Goal: Task Accomplishment & Management: Use online tool/utility

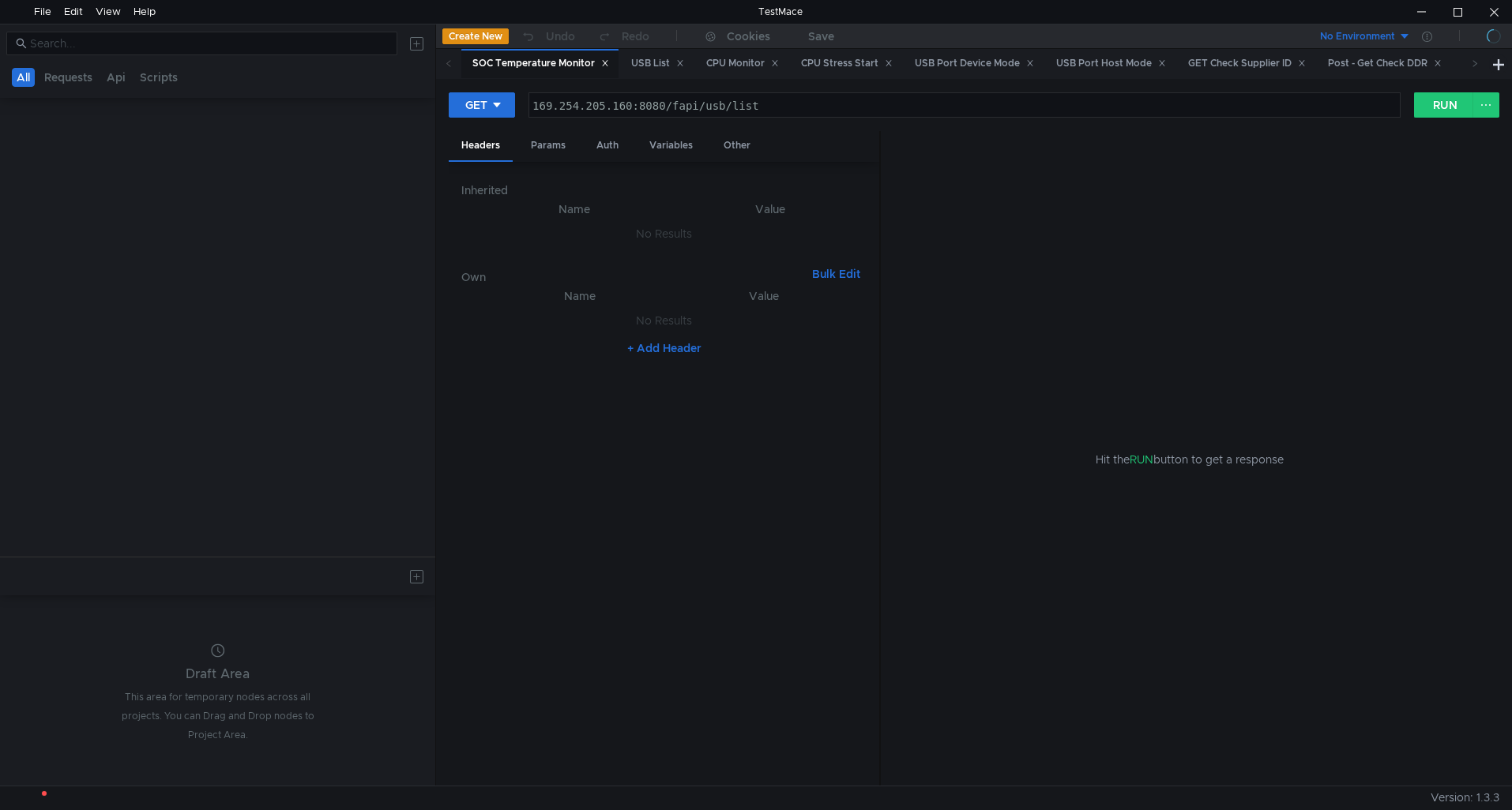
drag, startPoint x: 752, startPoint y: 294, endPoint x: 526, endPoint y: 261, distance: 228.4
click at [527, 258] on div "Inherited Name Value No Results Own Bulk Edit XXXXXXXXXXXXXXXXXXXXXXXXXXXXXXXXX…" at bounding box center [664, 473] width 405 height 599
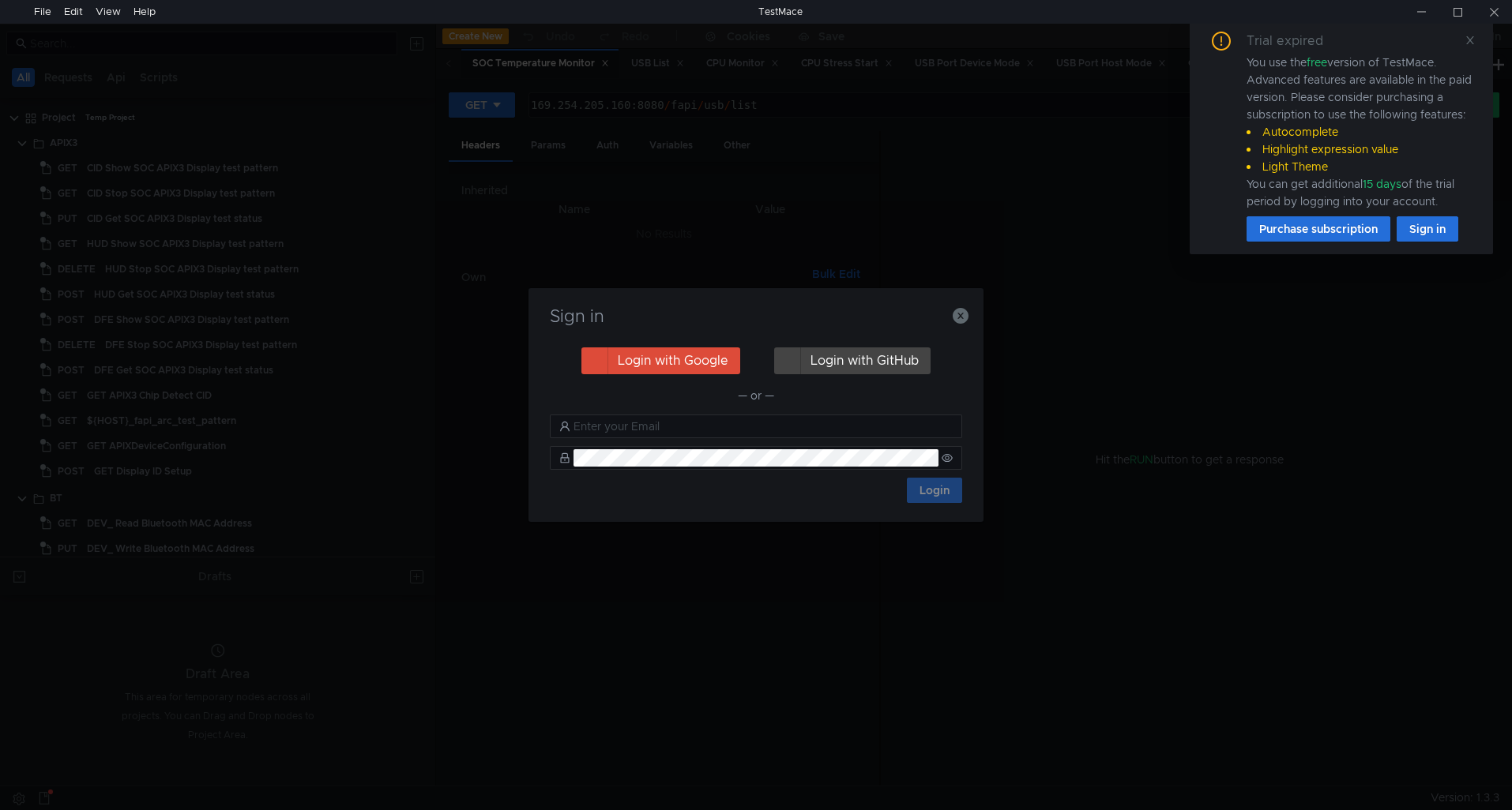
click at [1502, 417] on div "Sign in Login with Google Login with GitHub — or — Login" at bounding box center [756, 405] width 1512 height 810
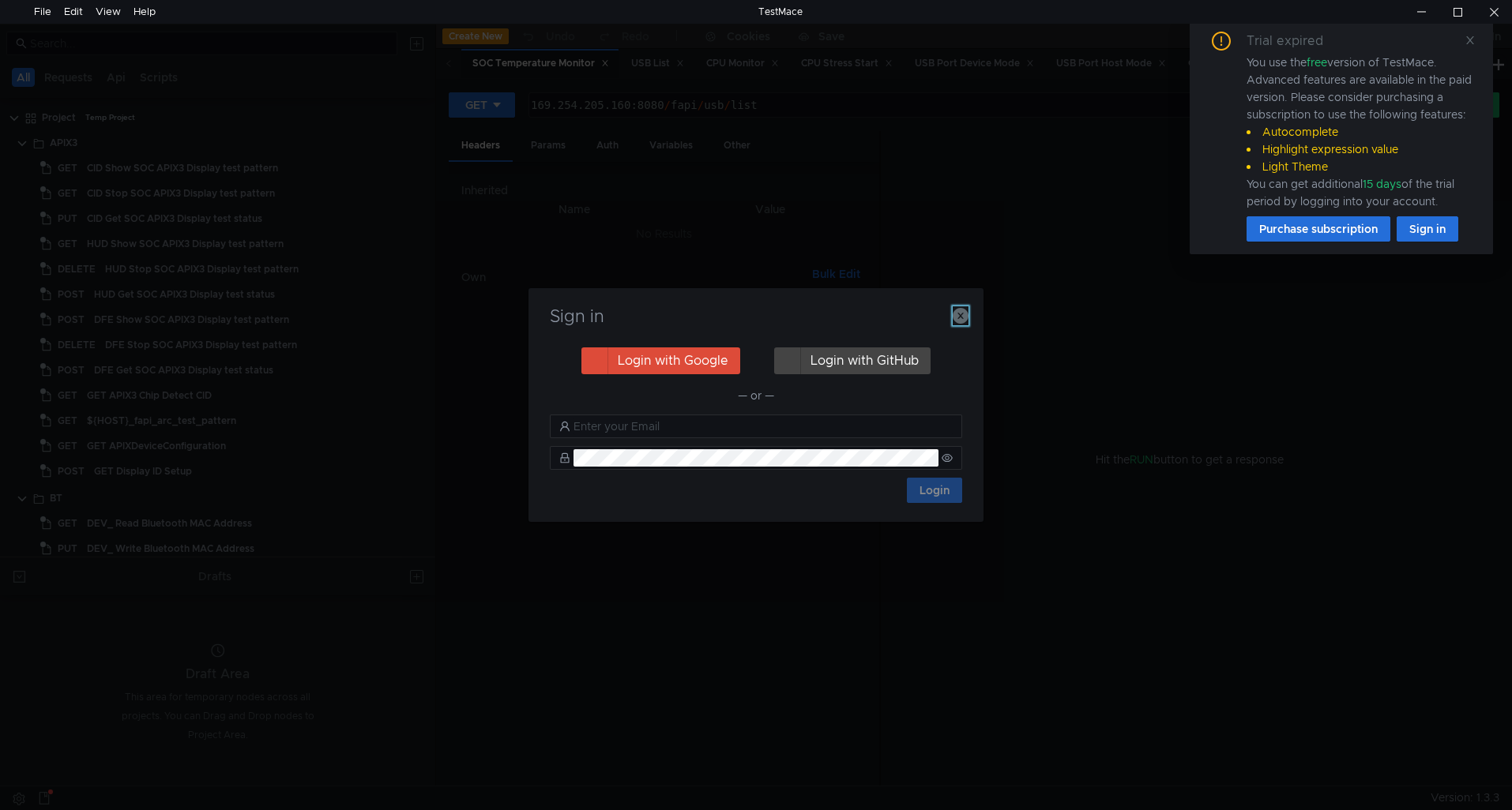
click at [966, 314] on icon "button" at bounding box center [961, 316] width 16 height 16
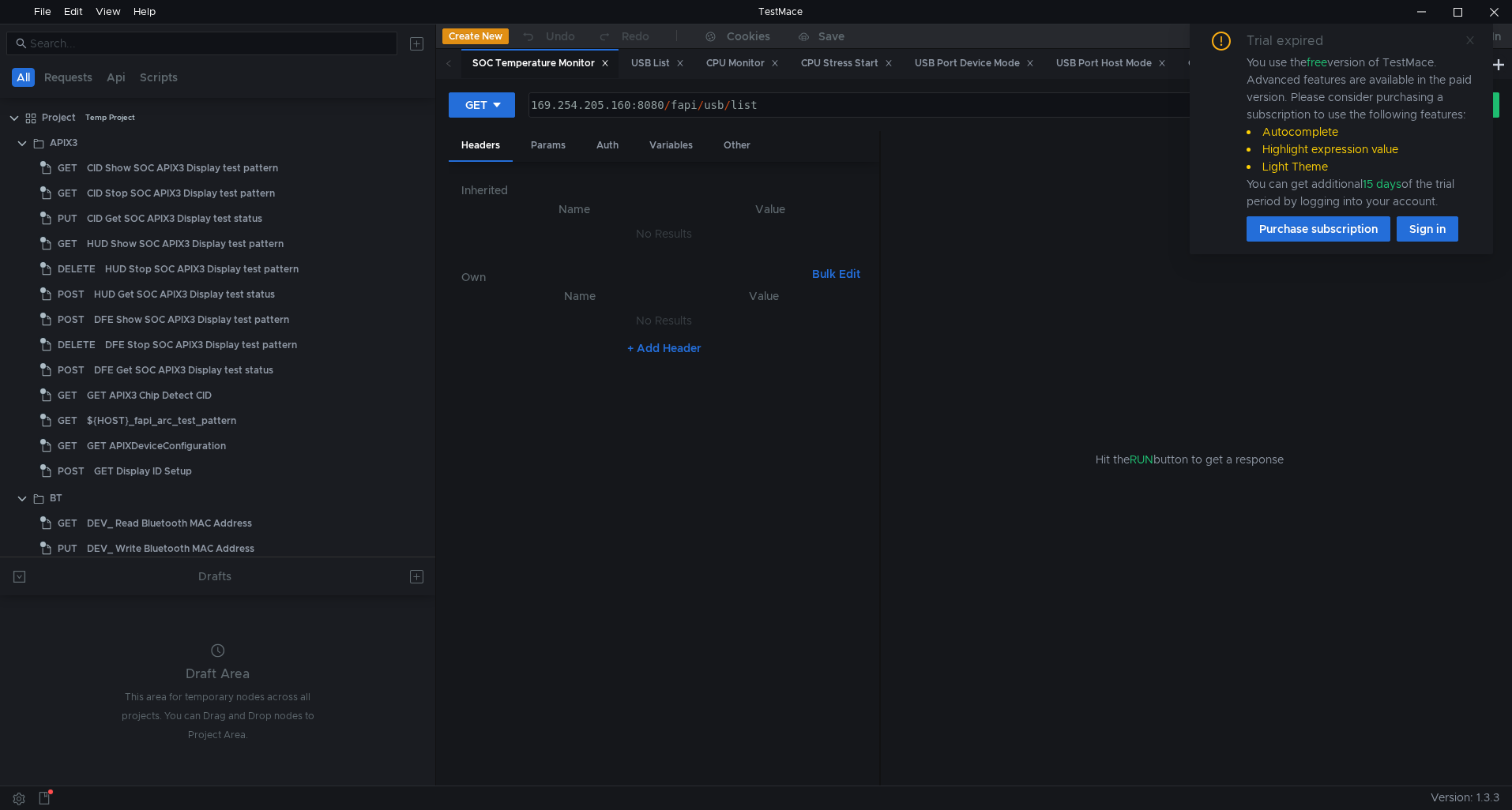
click at [1465, 33] on span at bounding box center [1469, 40] width 11 height 14
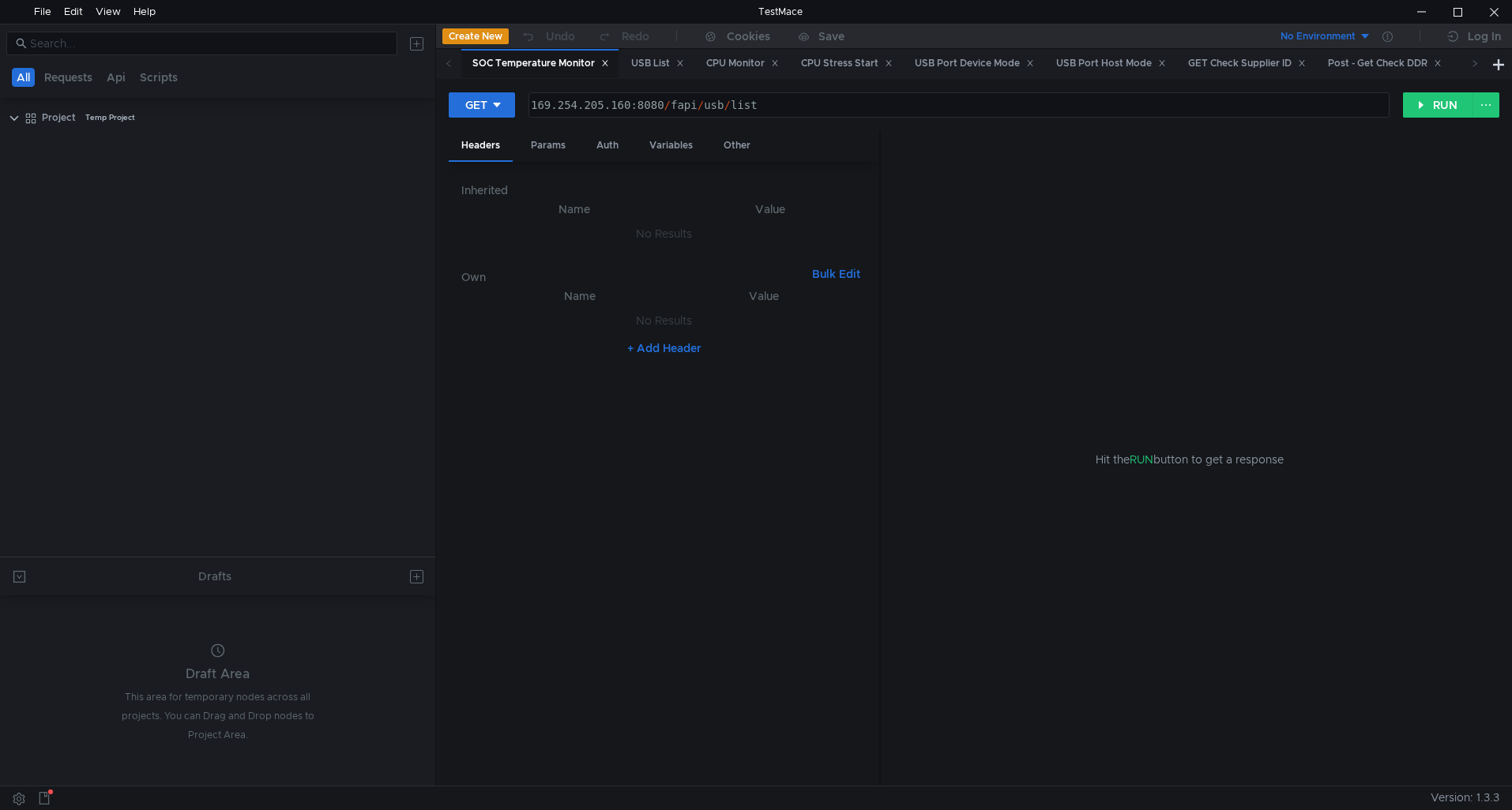
scroll to position [1736, 0]
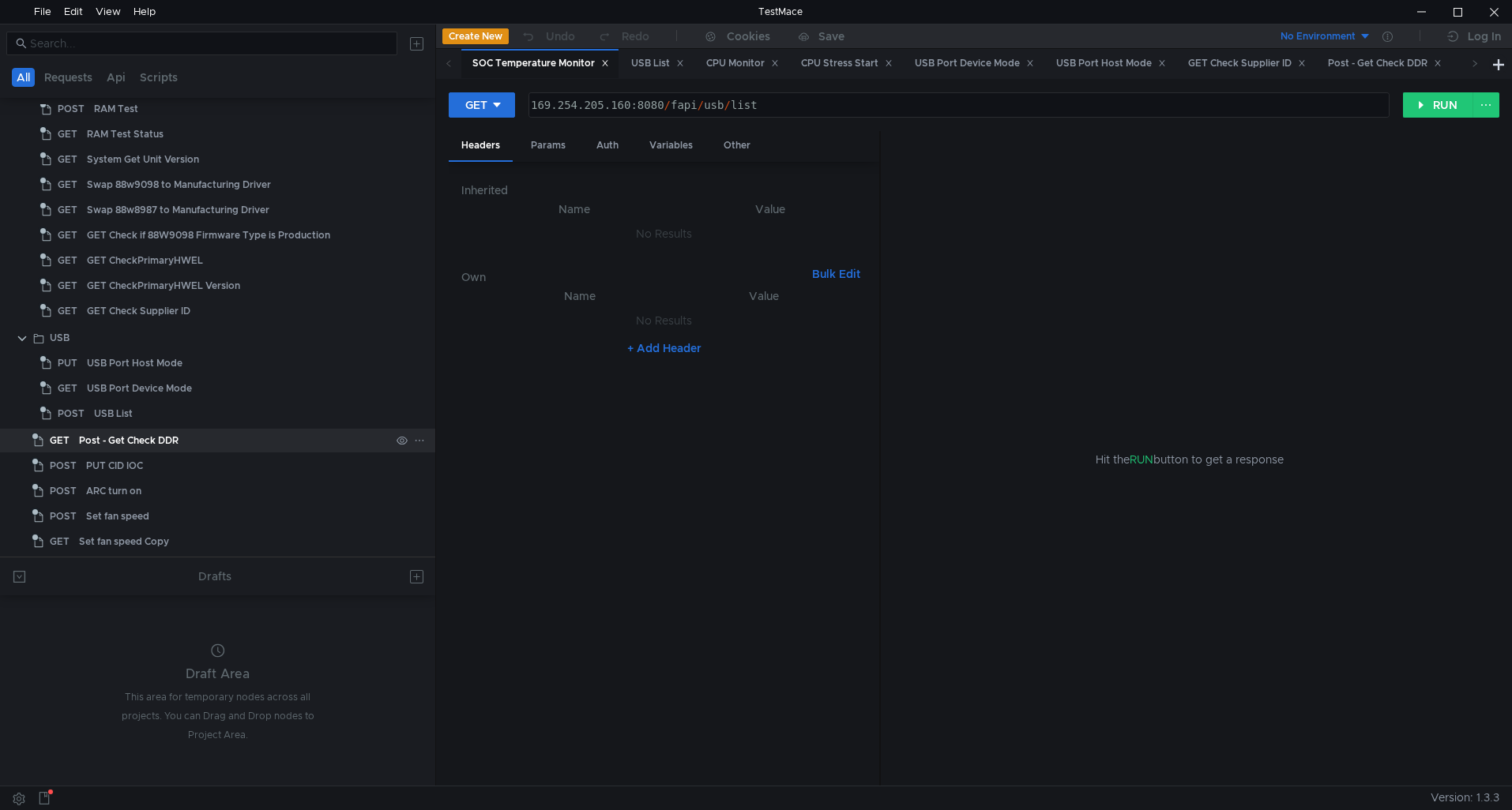
click at [153, 445] on div "Post - Get Check DDR" at bounding box center [129, 441] width 99 height 24
click at [484, 93] on button "GET" at bounding box center [482, 105] width 66 height 26
click at [482, 170] on li "POST" at bounding box center [483, 163] width 68 height 26
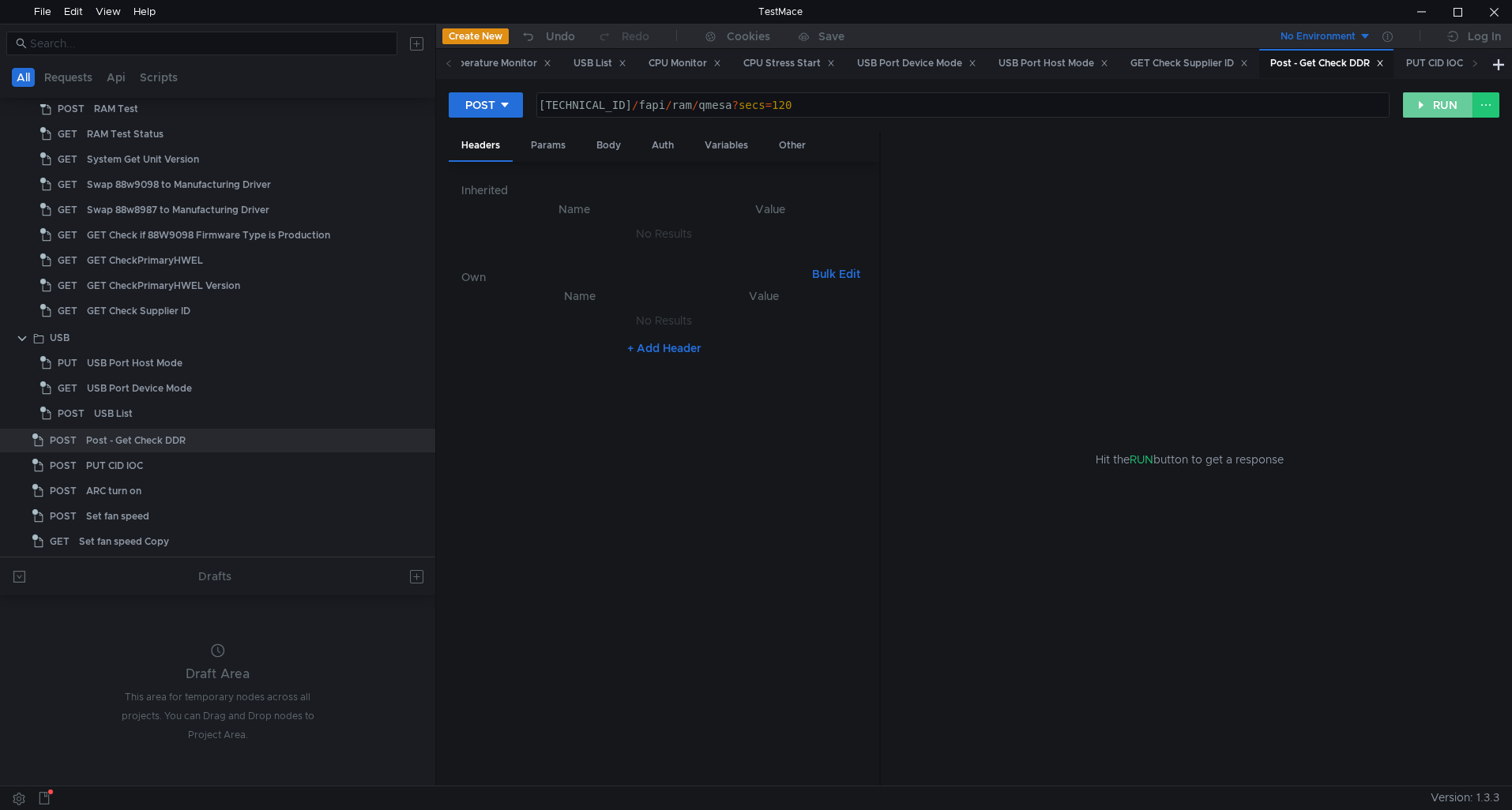
click at [1416, 111] on button "RUN" at bounding box center [1438, 105] width 70 height 26
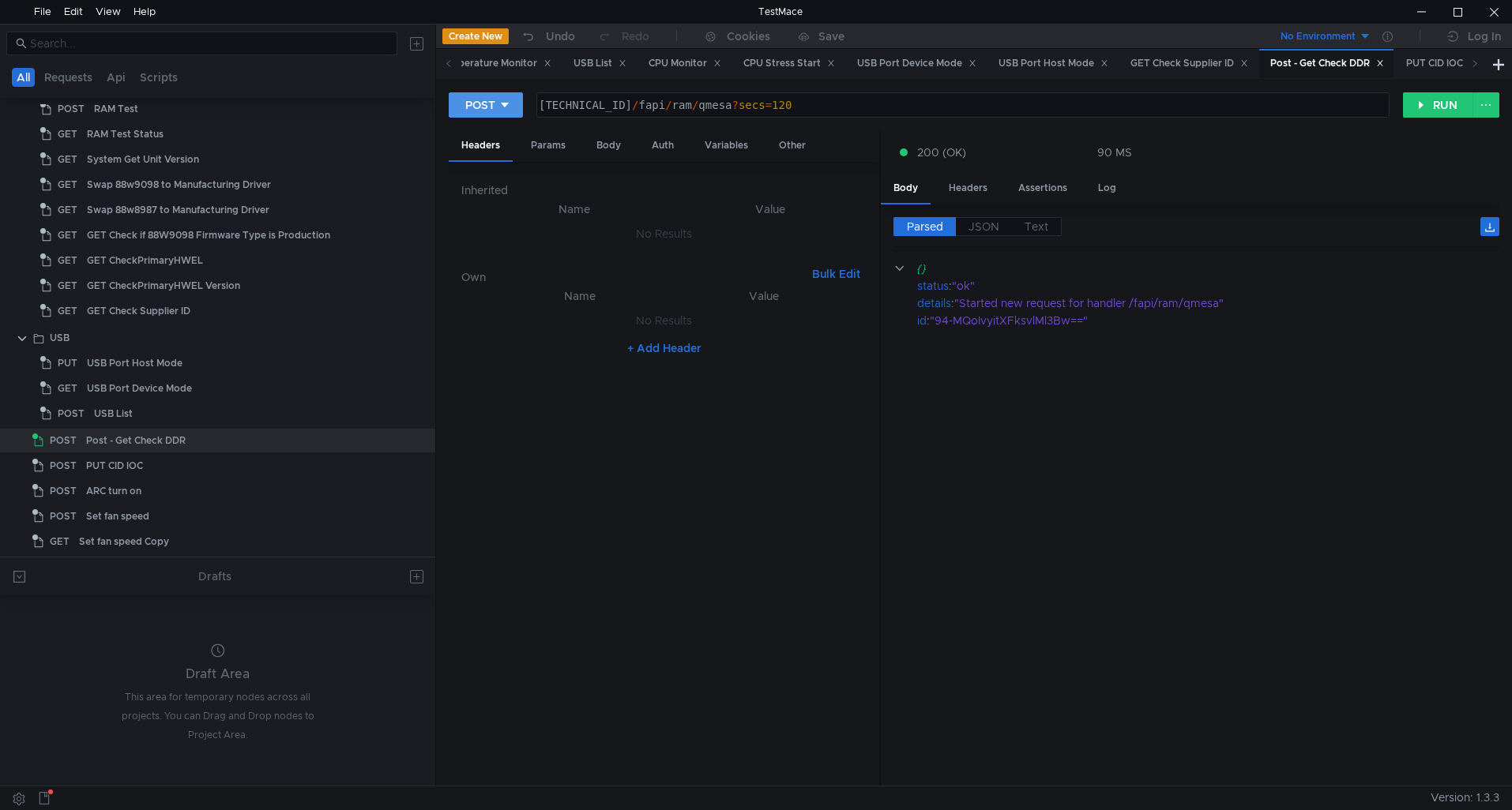
click at [497, 103] on button "POST" at bounding box center [486, 105] width 74 height 26
click at [491, 140] on li "GET" at bounding box center [486, 139] width 74 height 26
click at [1405, 112] on button "RUN" at bounding box center [1438, 105] width 70 height 26
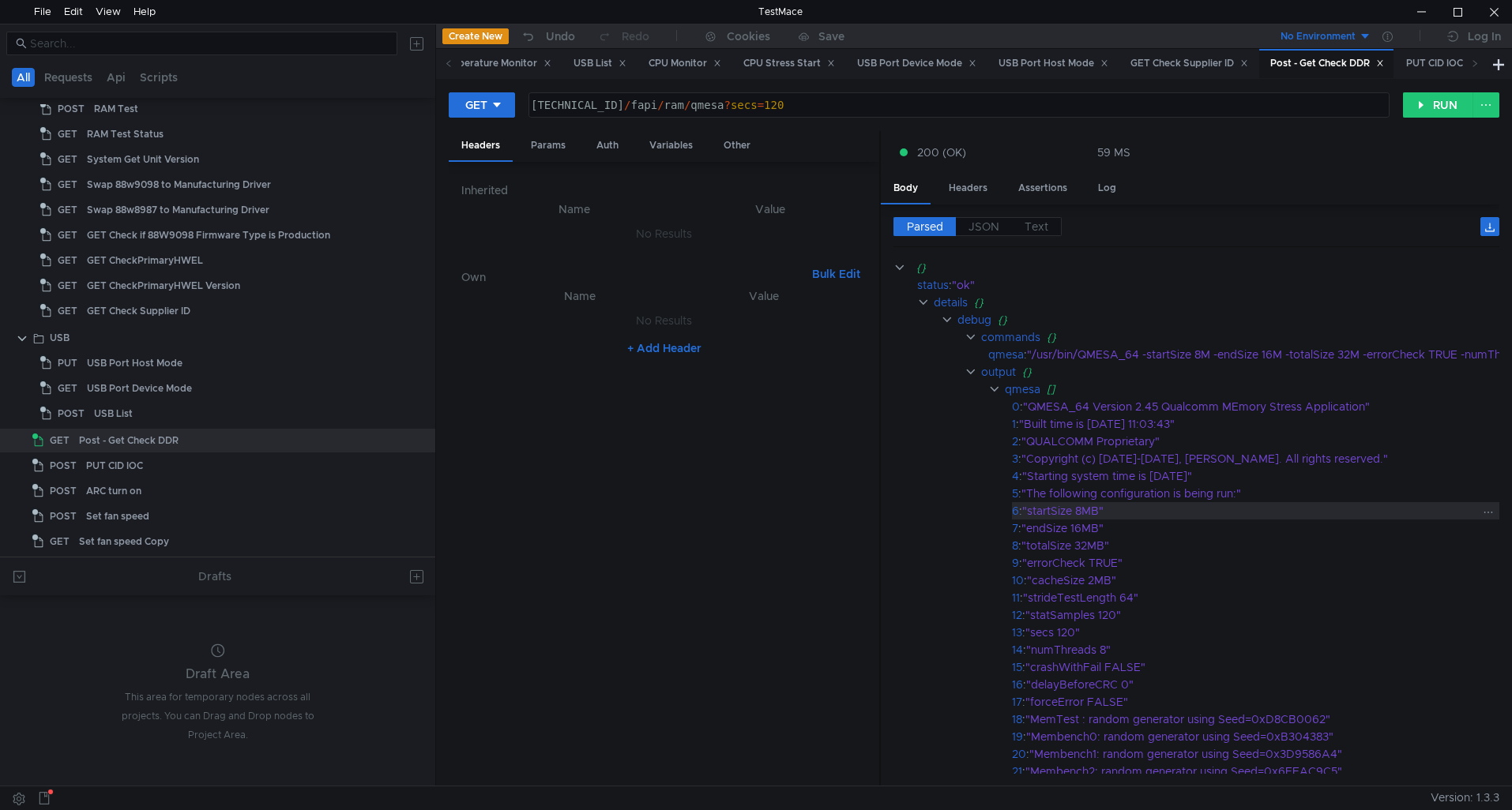
scroll to position [0, 0]
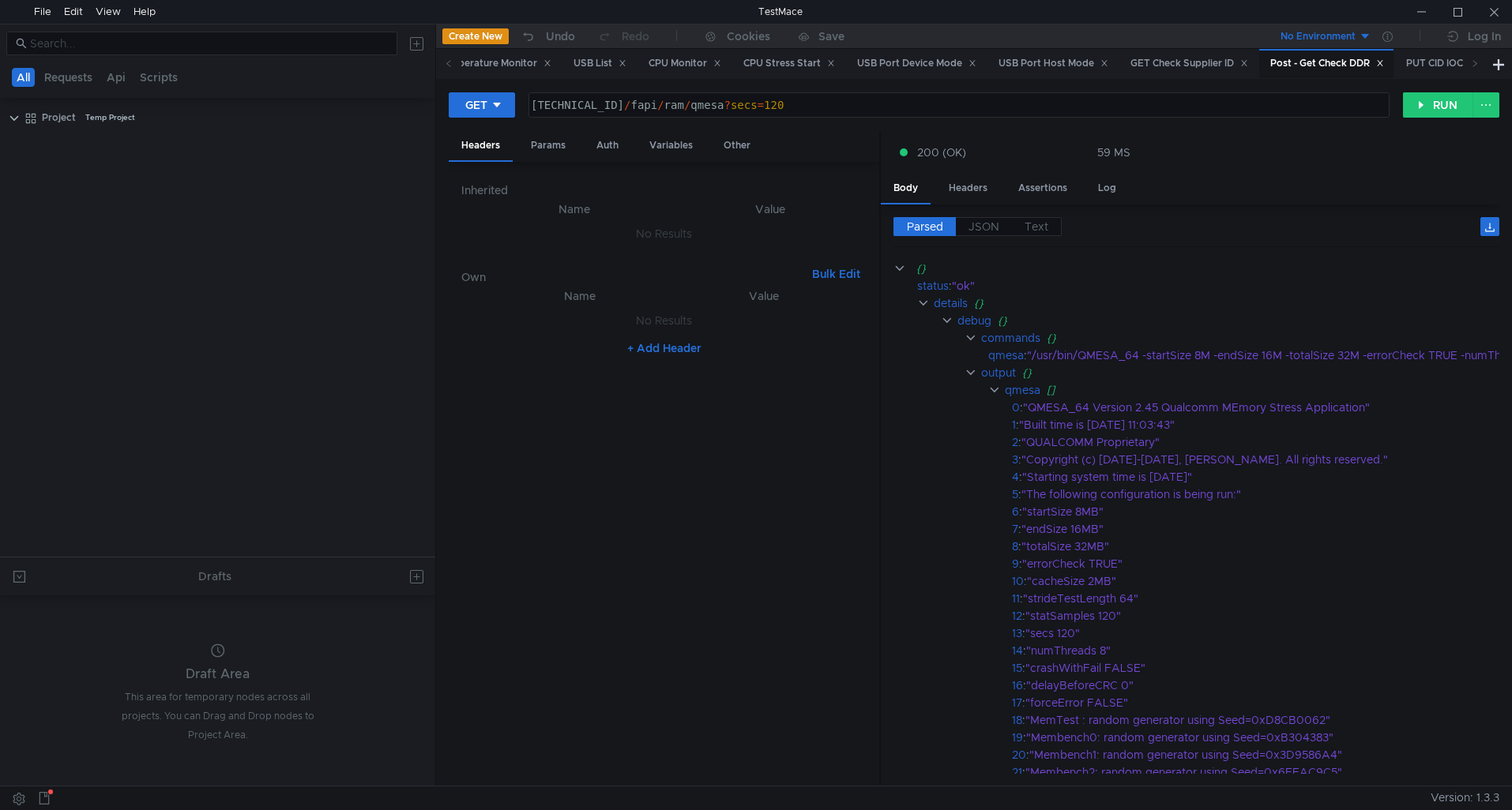
scroll to position [1736, 0]
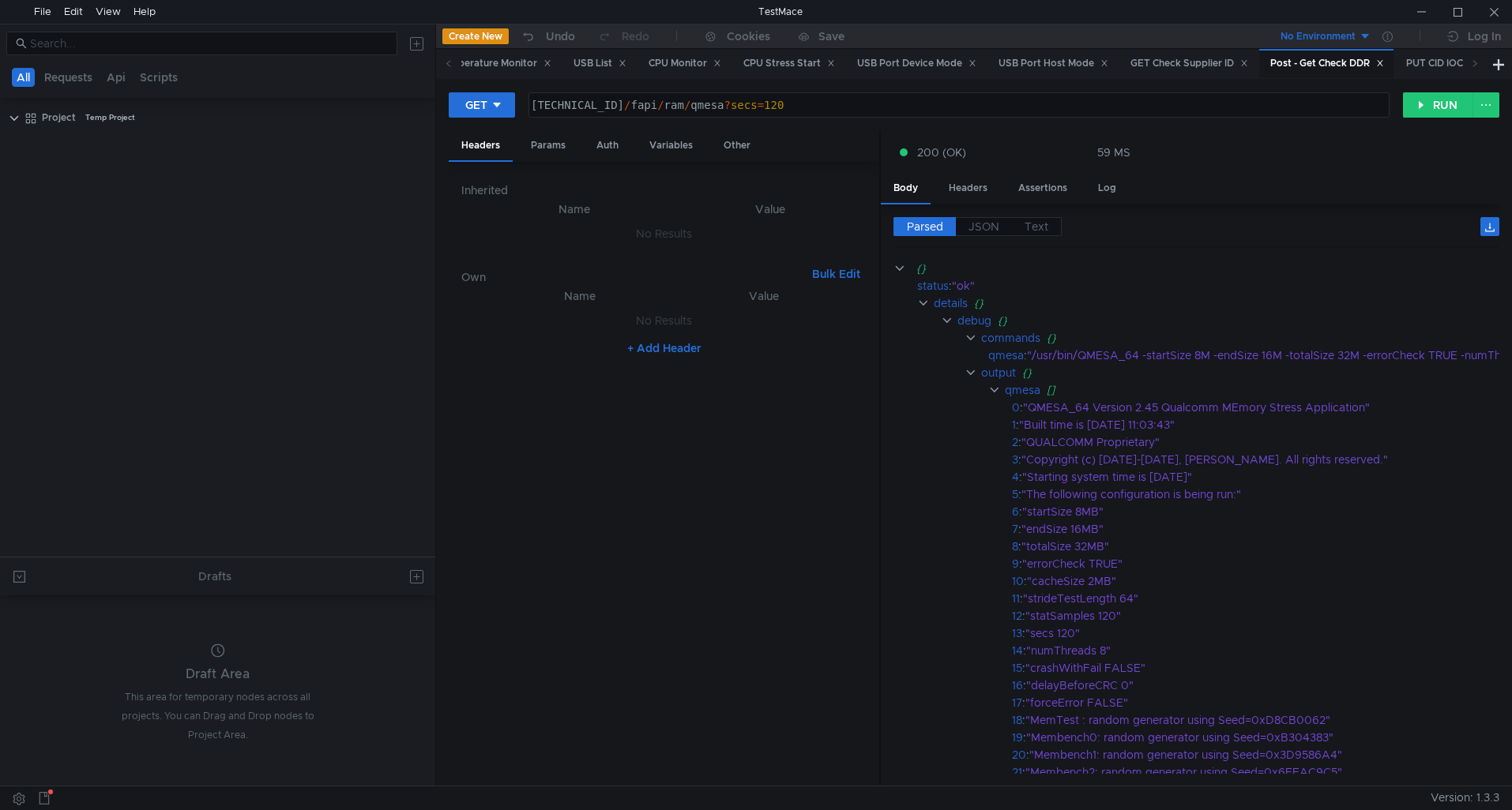
scroll to position [1736, 0]
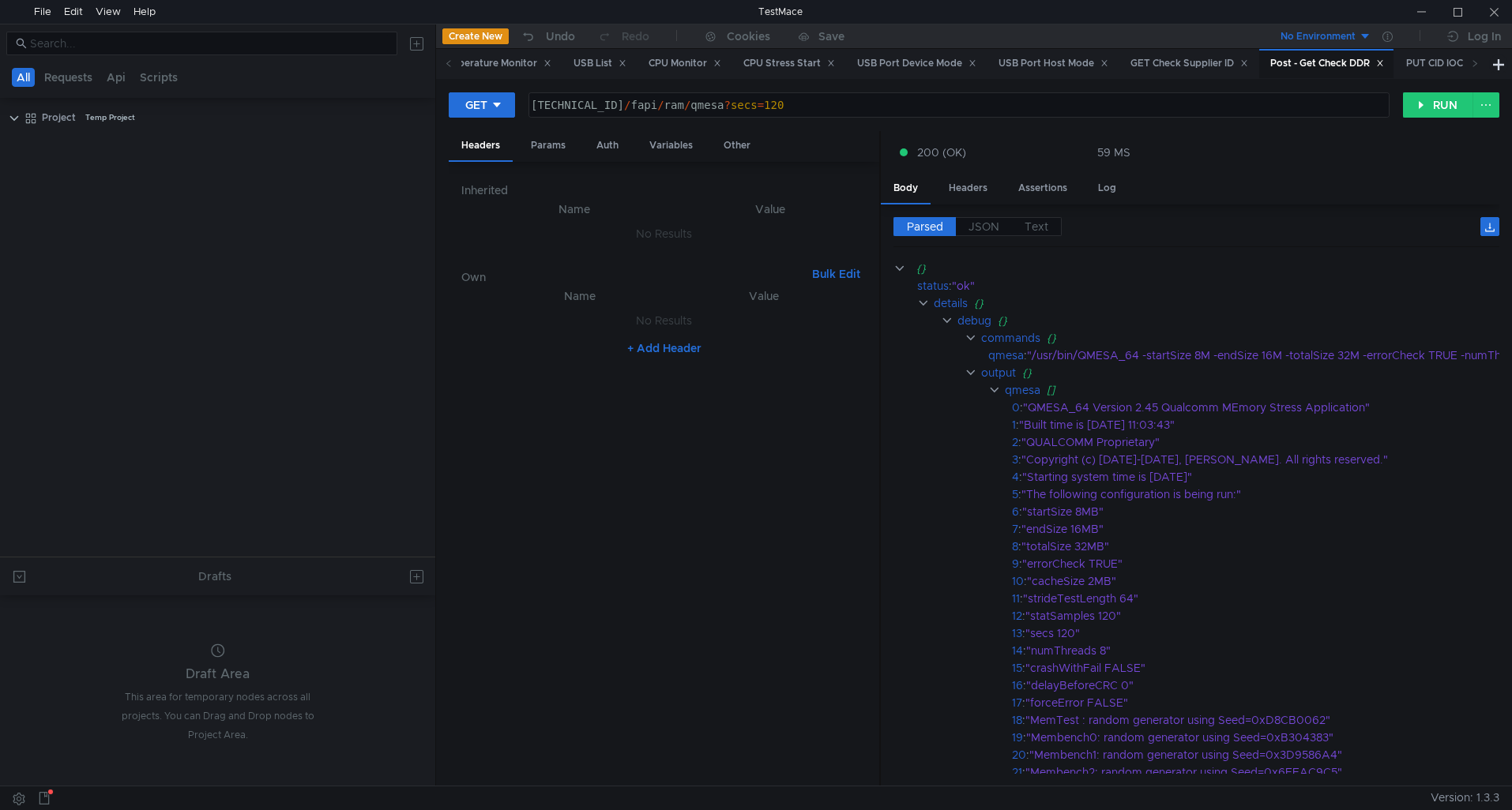
scroll to position [1736, 0]
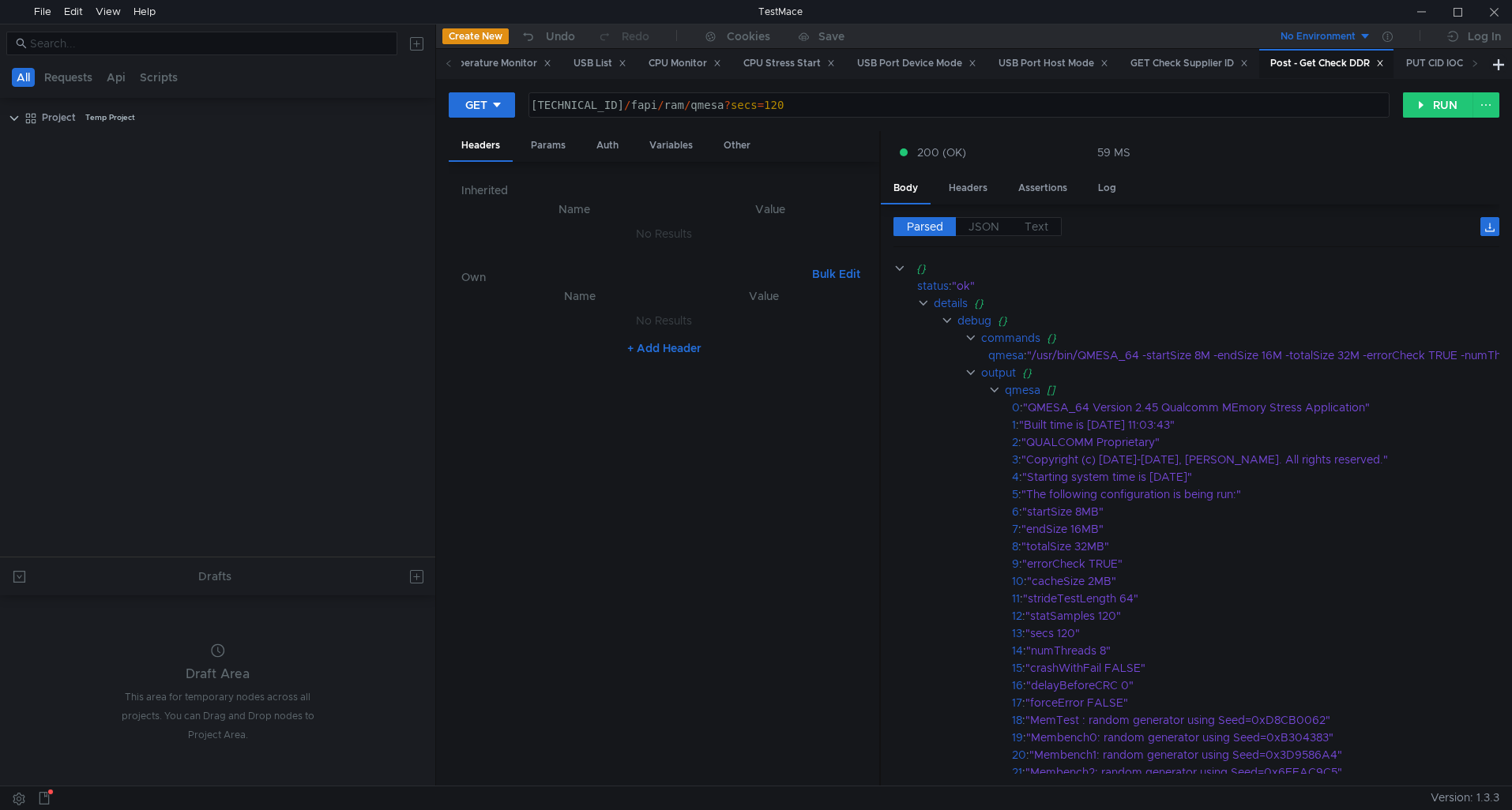
scroll to position [1736, 0]
